Goal: Contribute content: Add original content to the website for others to see

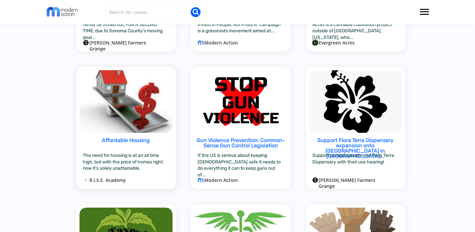
scroll to position [483, 0]
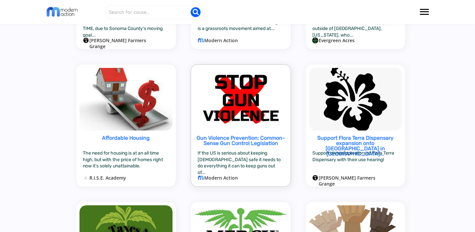
click at [207, 140] on div "Gun Violence Prevention: Common-Sense Gun Control Legislation" at bounding box center [241, 142] width 92 height 14
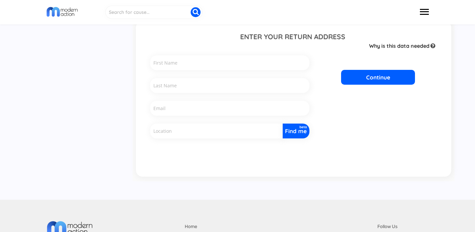
scroll to position [365, 0]
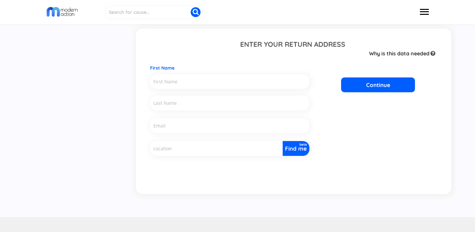
click at [188, 72] on div "First Name" at bounding box center [229, 75] width 159 height 28
type input "Colum"
type input "[PERSON_NAME]"
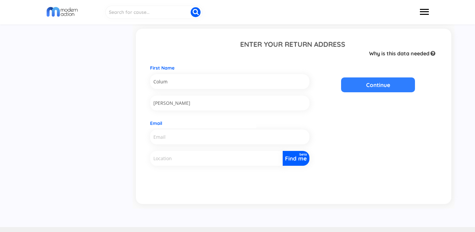
click at [189, 126] on div "Email" at bounding box center [229, 133] width 159 height 33
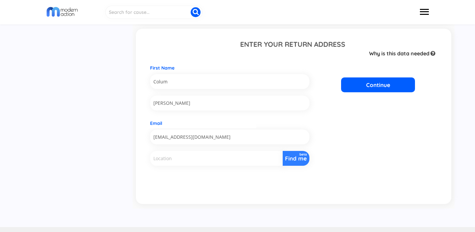
type input "[EMAIL_ADDRESS][DOMAIN_NAME]"
click at [289, 153] on button "Find me" at bounding box center [296, 157] width 27 height 15
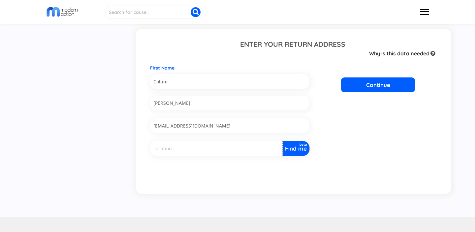
type input "[STREET_ADDRESS]"
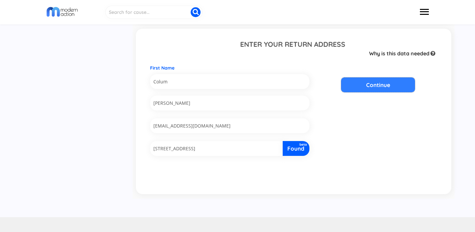
click at [378, 88] on button "Continue" at bounding box center [378, 84] width 74 height 15
type input "Colum"
type input "[PERSON_NAME]"
type input "[EMAIL_ADDRESS][DOMAIN_NAME]"
type input "[STREET_ADDRESS]"
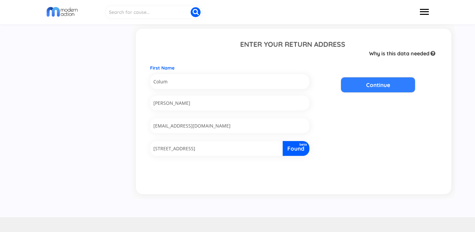
type input "Audubon"
type input "08106"
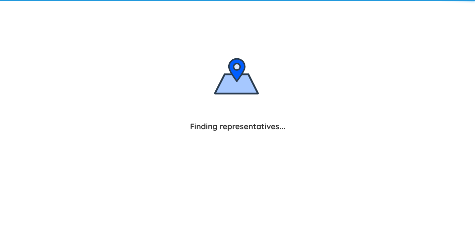
type input "Pass Gun Violence Prevention Legislation"
type textarea "Lo ipsu do Sitam COnsec adi E se d eiusmodt in Utlabor, ET. D ma aliqua enimadm…"
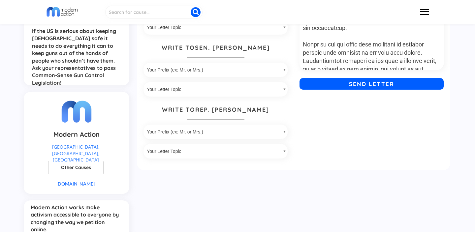
scroll to position [127, 0]
